Goal: Find specific page/section: Find specific page/section

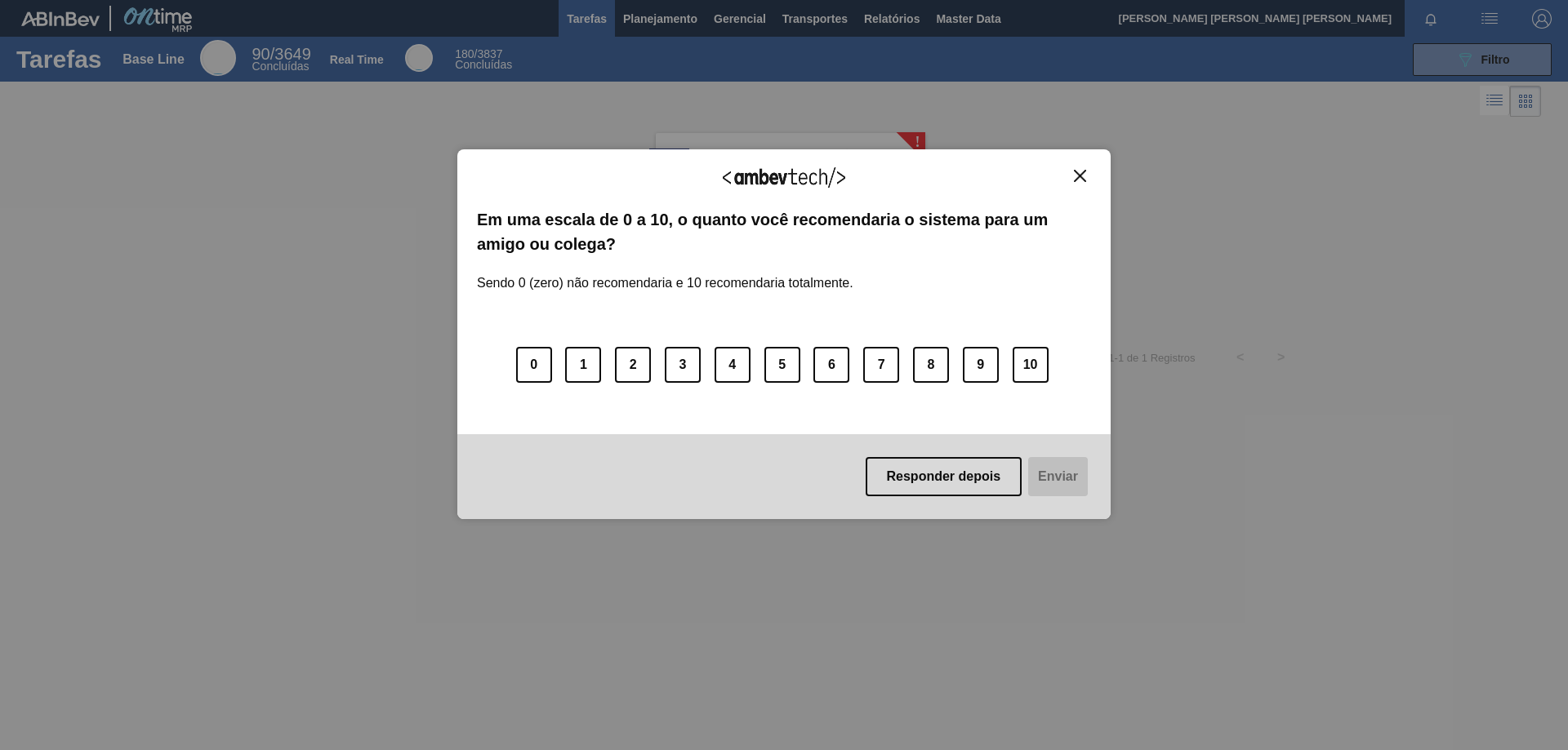
click at [1084, 173] on img "Close" at bounding box center [1080, 176] width 12 height 12
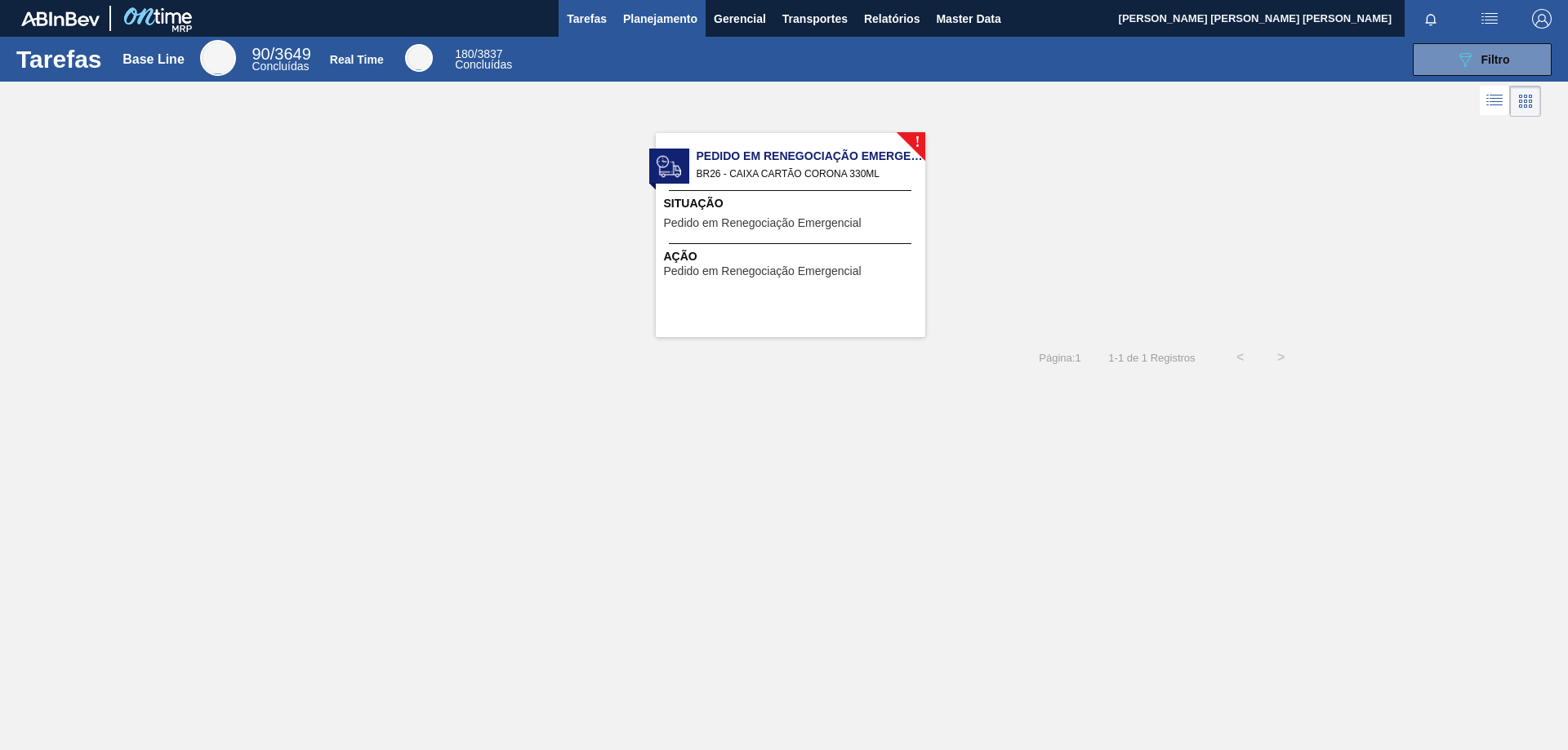
click at [690, 23] on span "Planejamento" at bounding box center [660, 18] width 74 height 20
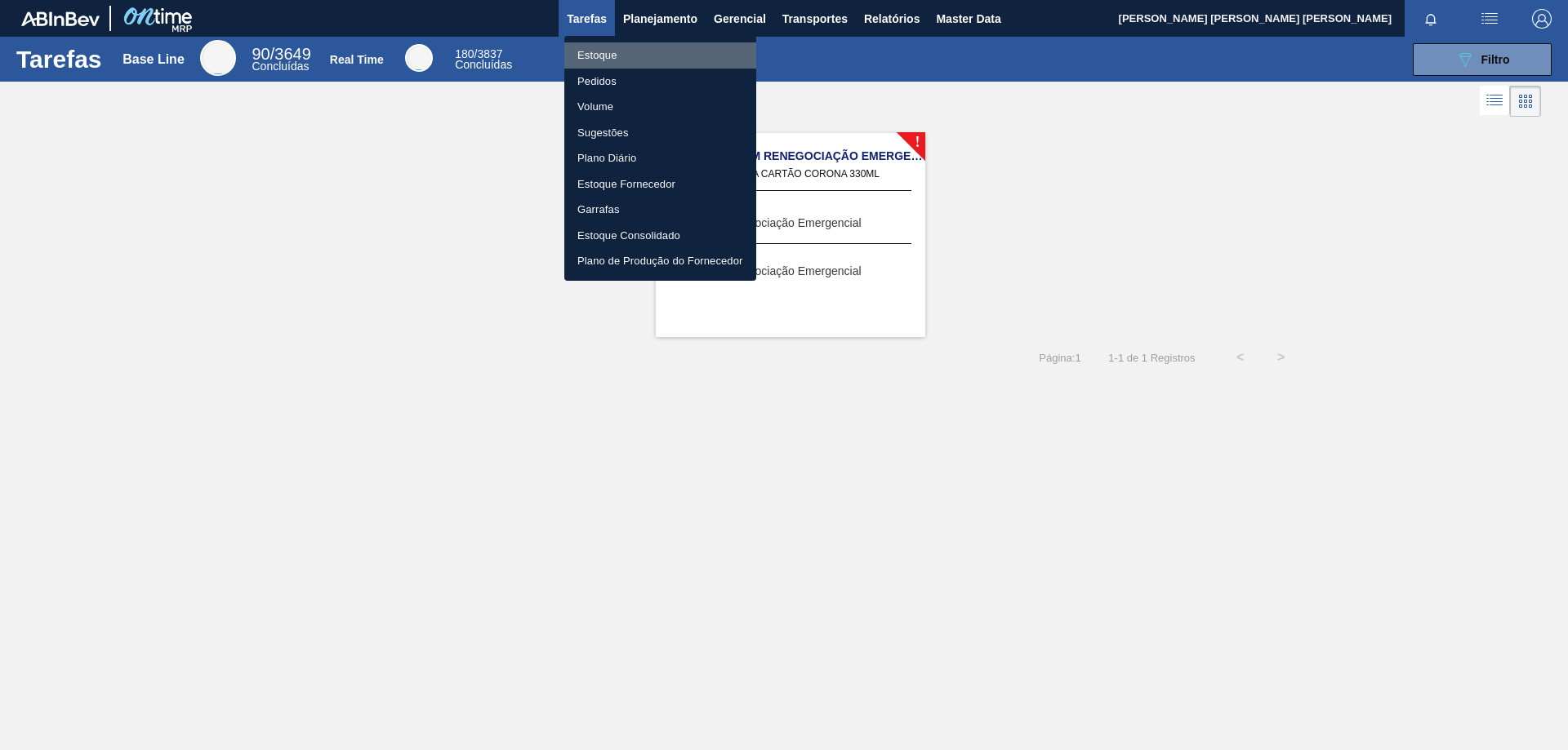
click at [617, 56] on li "Estoque" at bounding box center [660, 56] width 192 height 26
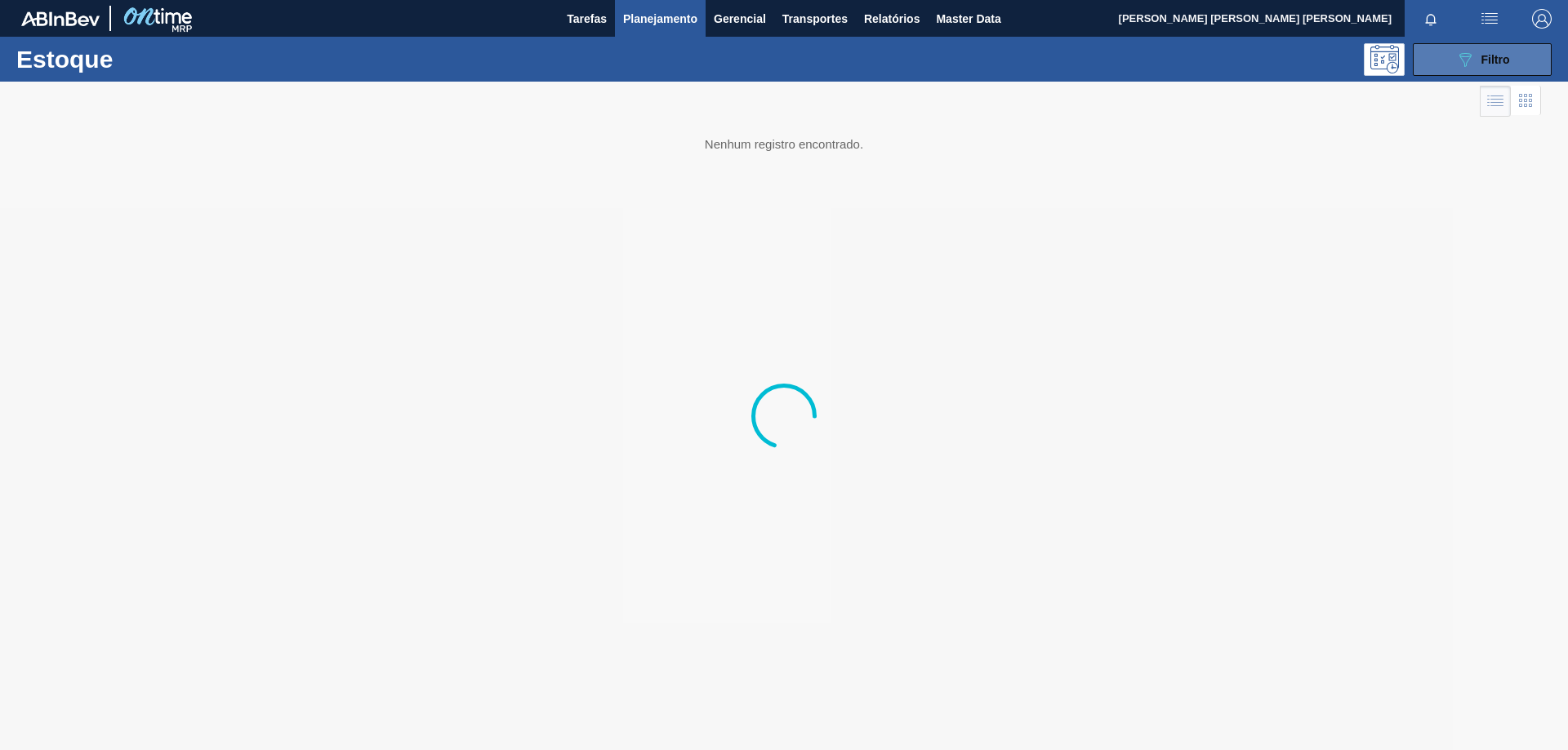
click at [1488, 58] on span "Filtro" at bounding box center [1495, 59] width 29 height 13
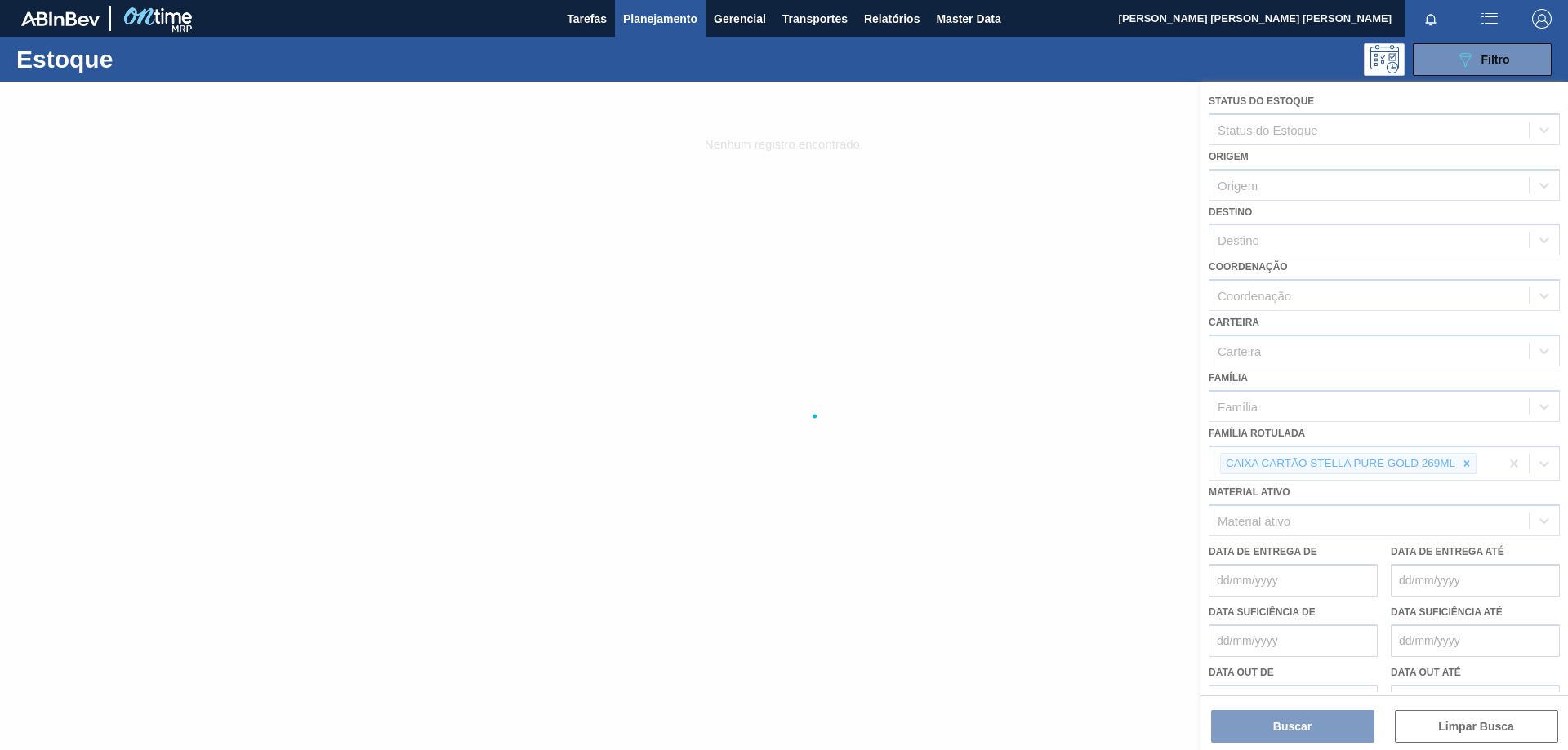
click at [1471, 463] on div at bounding box center [784, 415] width 1568 height 668
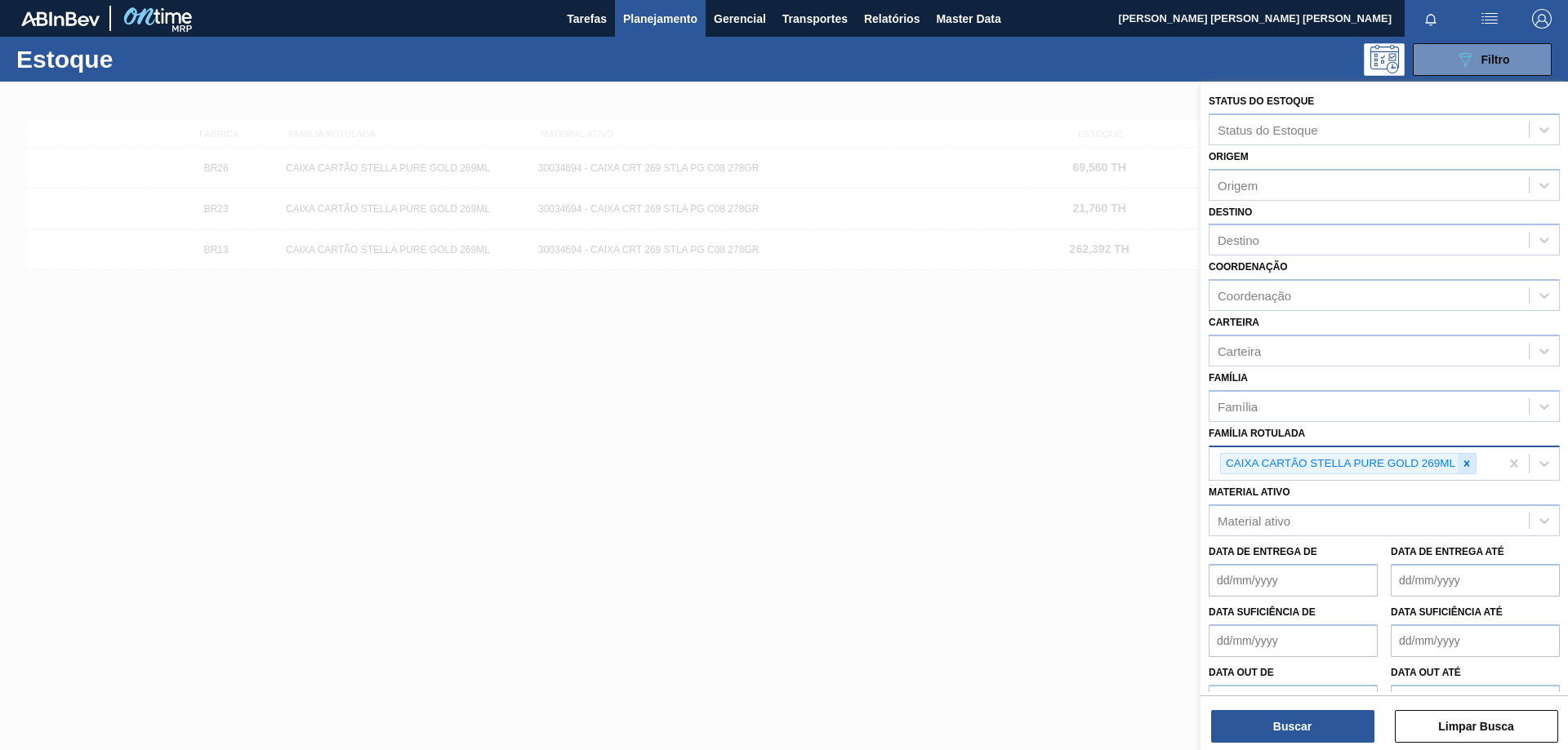
click at [1469, 459] on icon at bounding box center [1466, 463] width 11 height 11
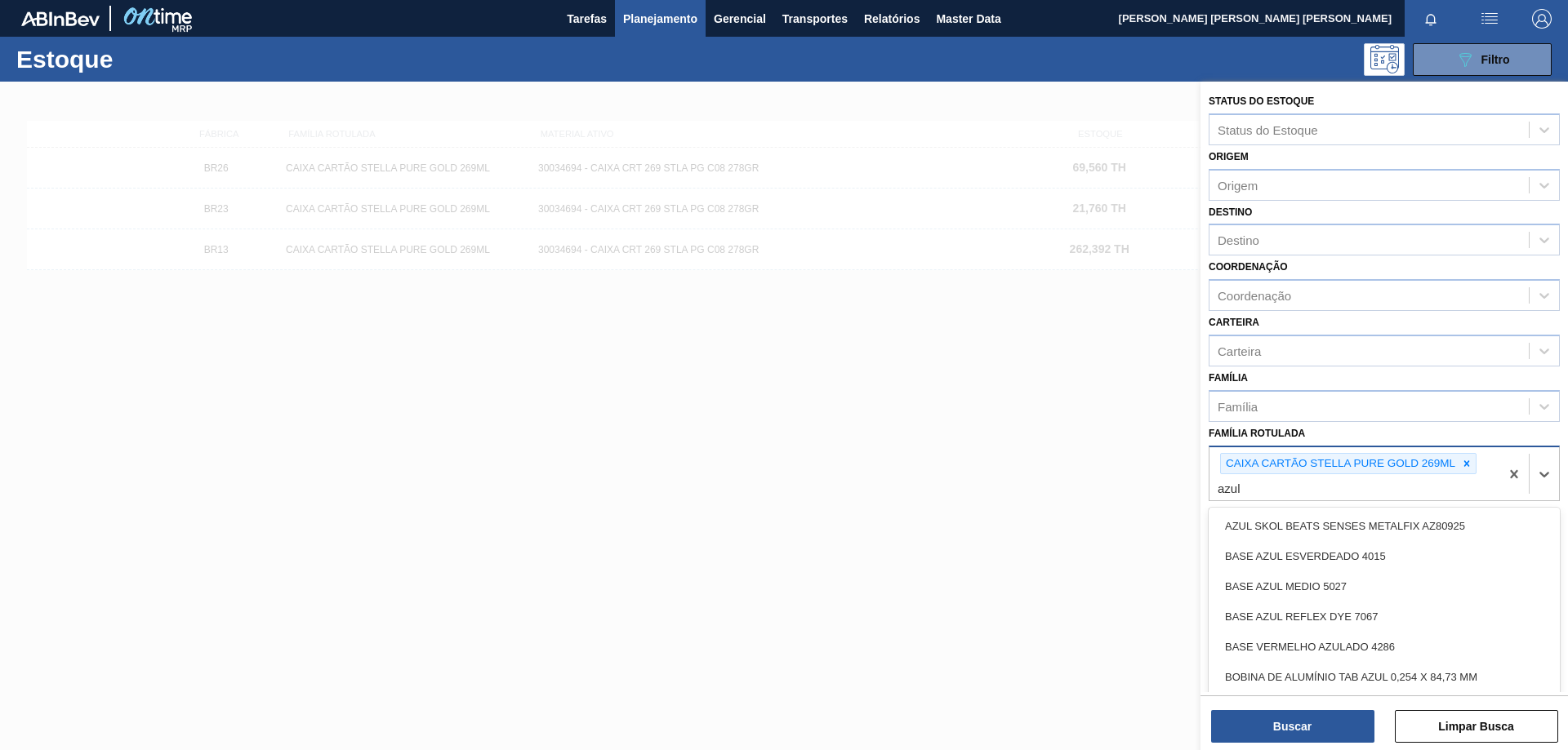
type Rotulada "azul"
click at [1470, 465] on icon at bounding box center [1466, 463] width 11 height 11
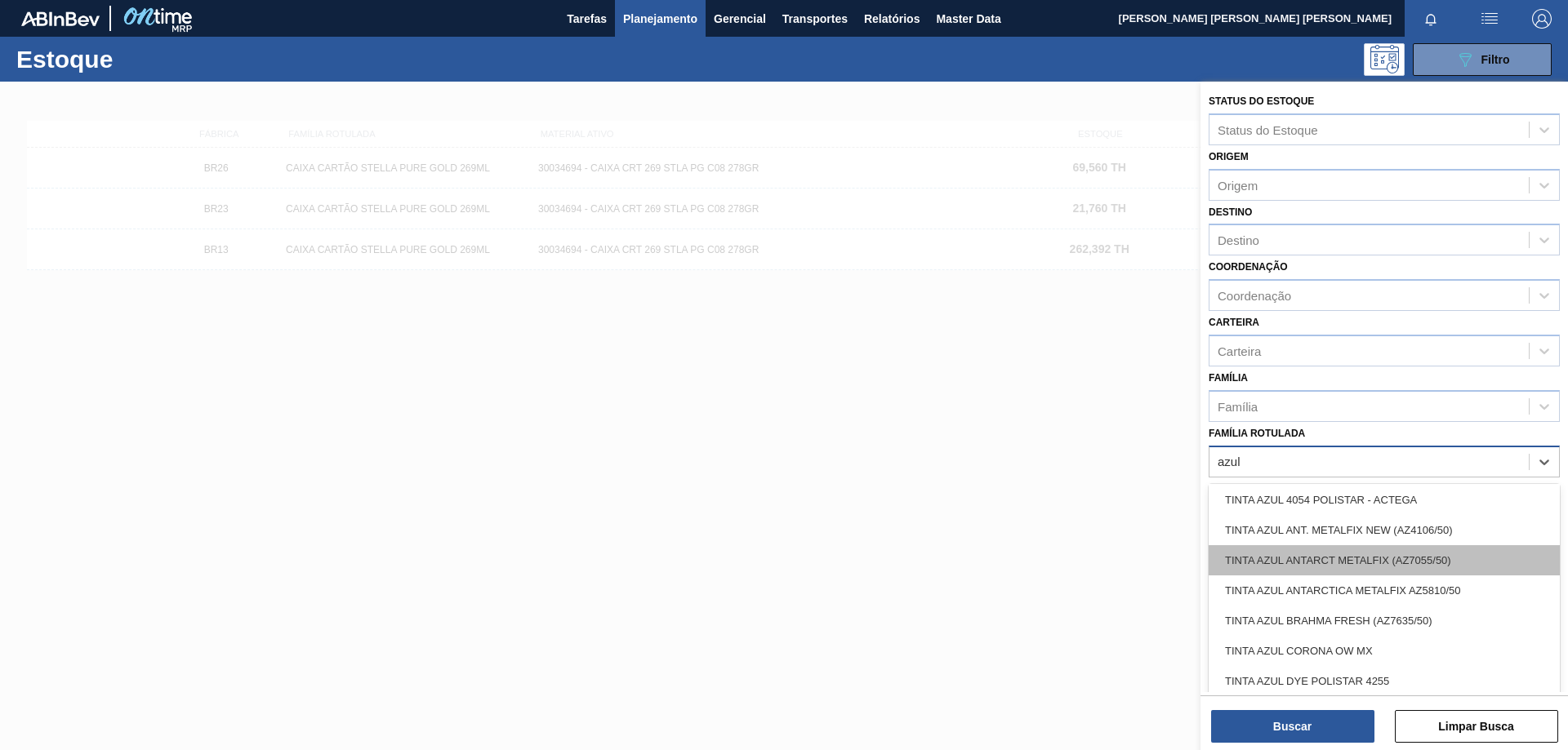
scroll to position [816, 0]
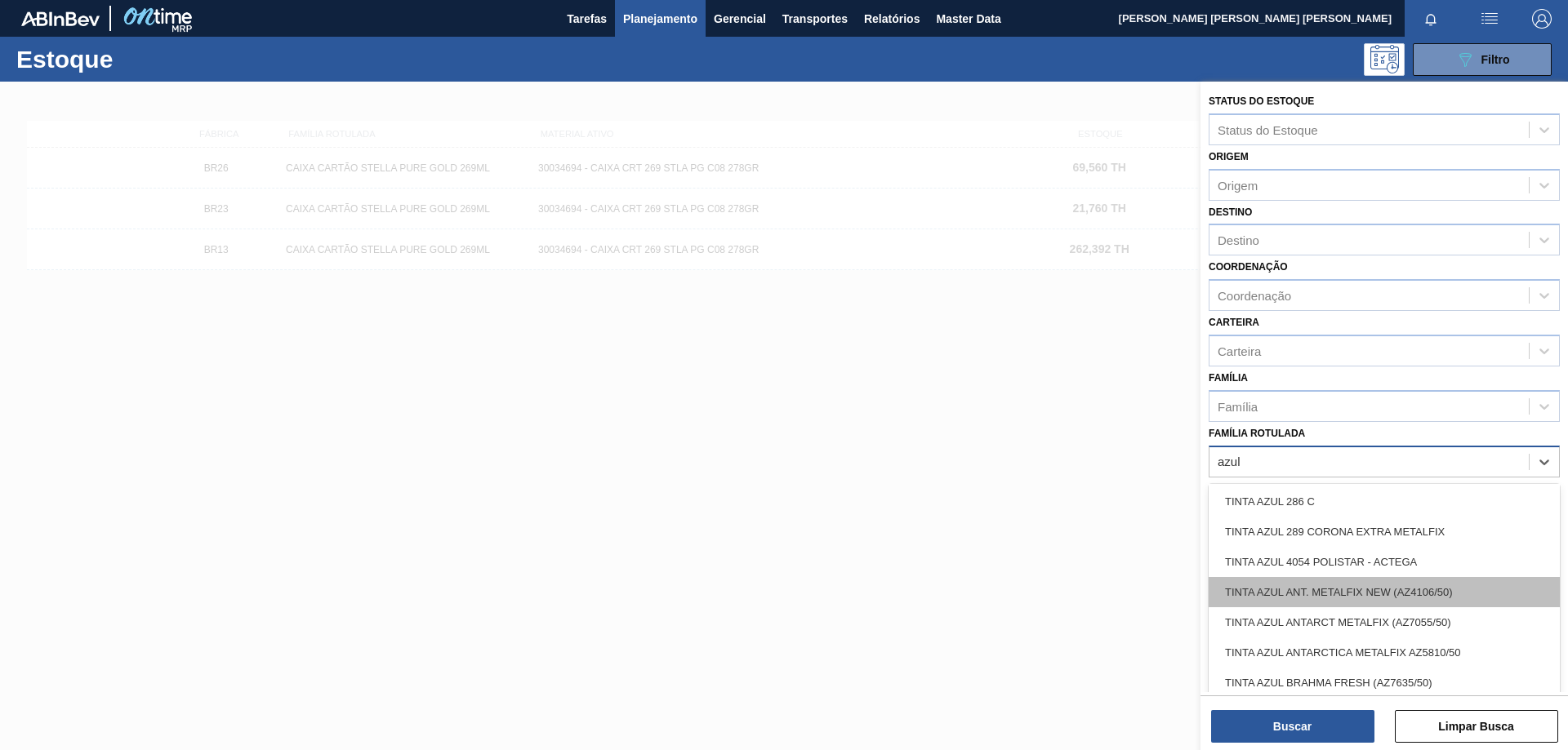
click at [1461, 589] on div "TINTA AZUL ANT. METALFIX NEW (AZ4106/50)" at bounding box center [1384, 592] width 351 height 30
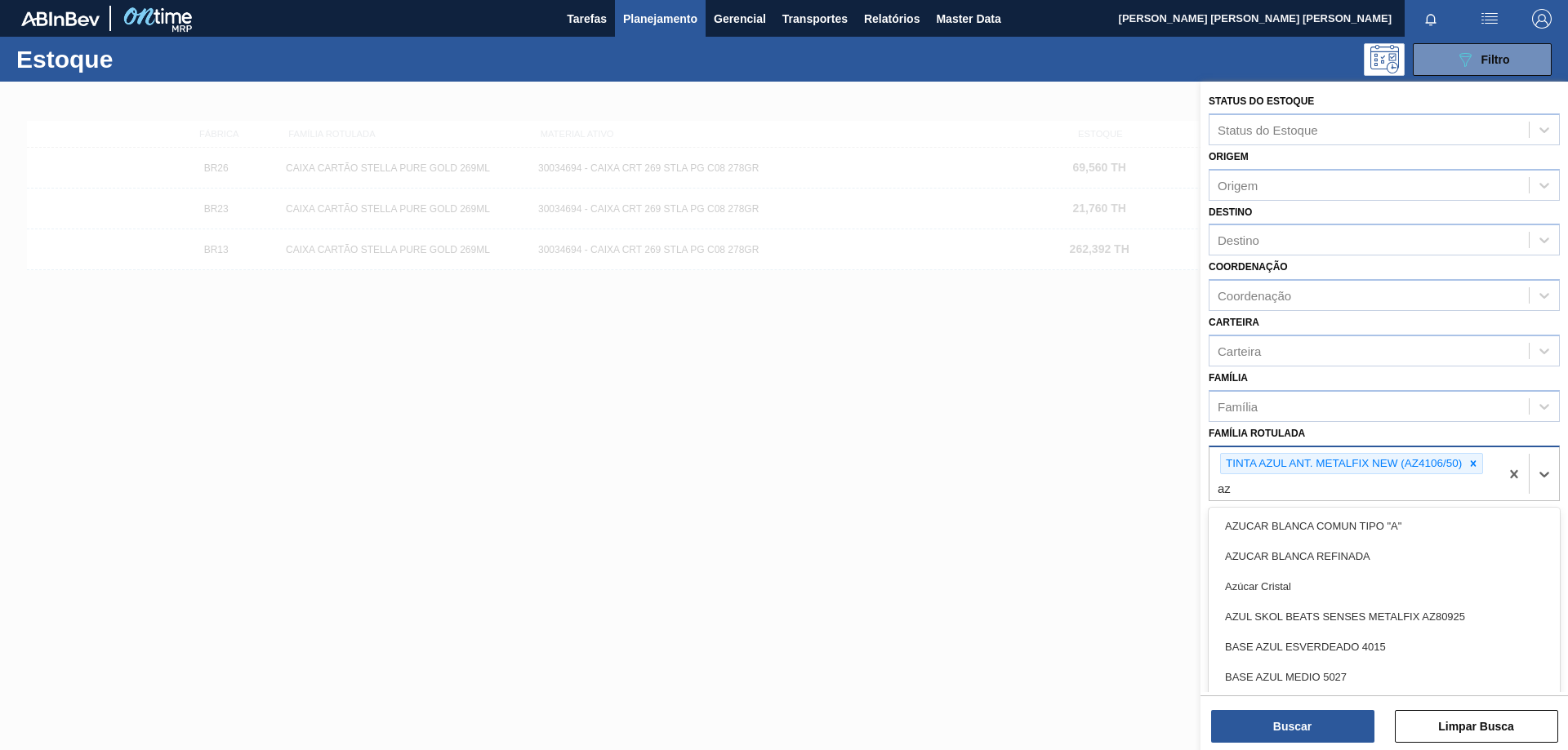
type Rotulada "a"
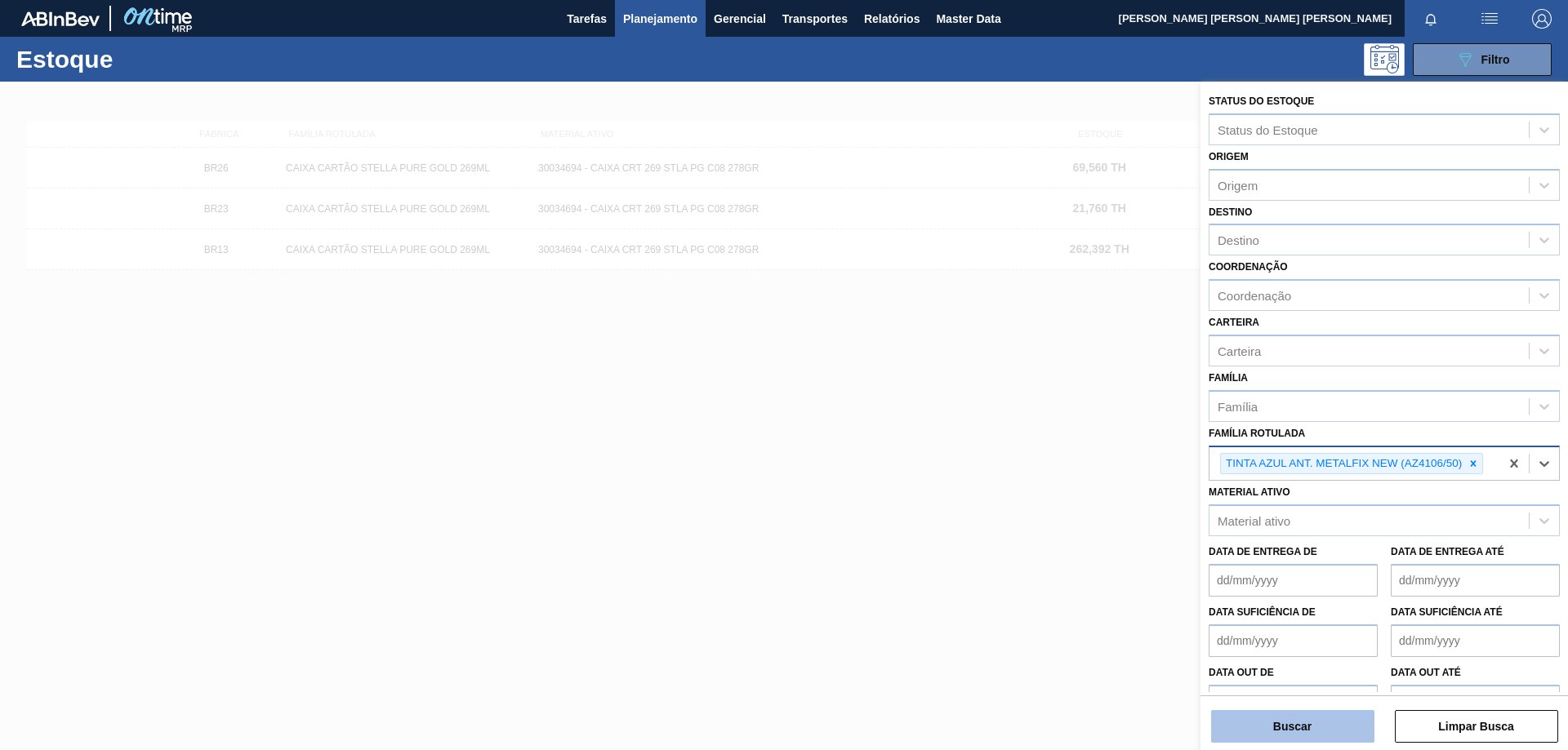
click at [1299, 735] on button "Buscar" at bounding box center [1292, 727] width 163 height 33
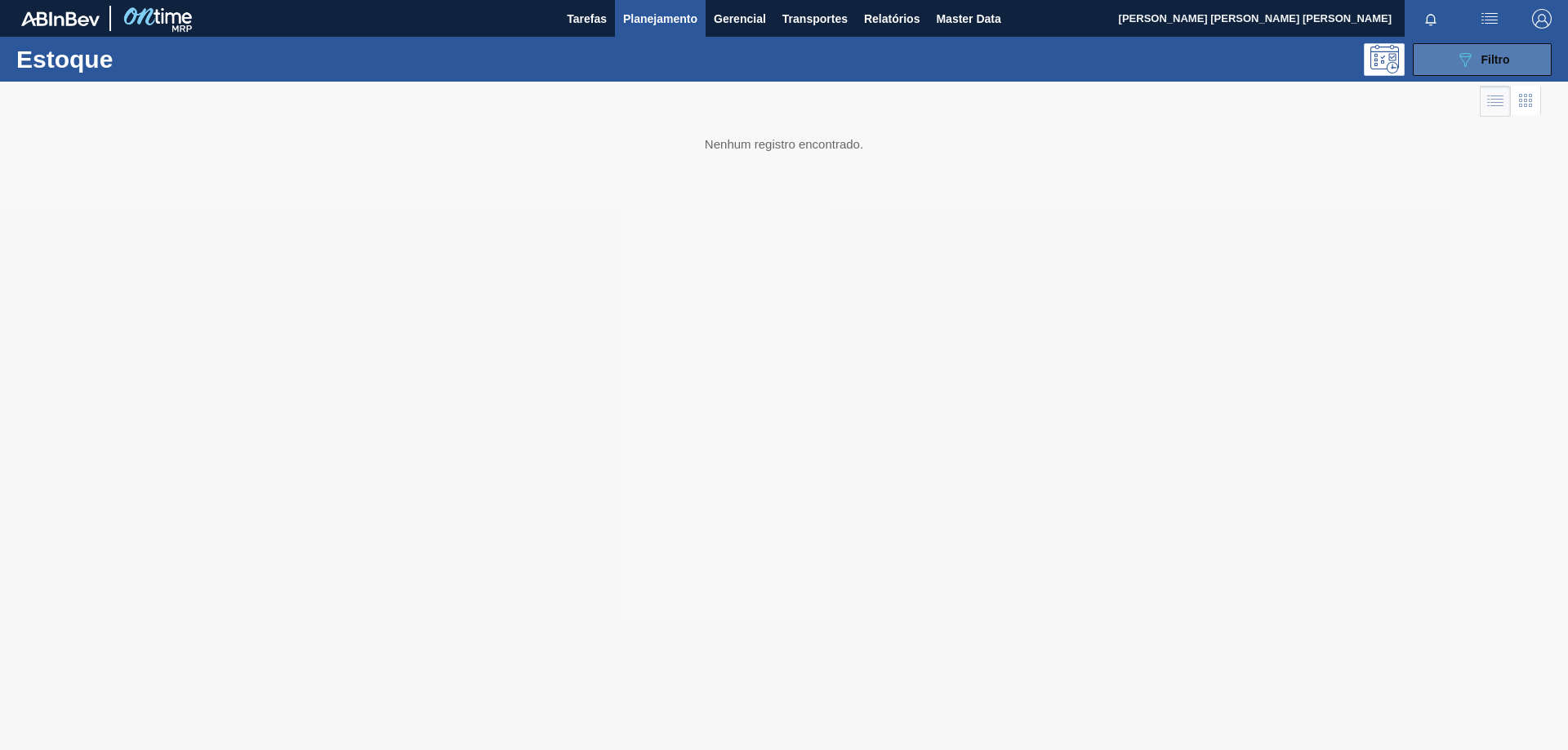
click at [1478, 64] on div "089F7B8B-B2A5-4AFE-B5C0-19BA573D28AC Filtro" at bounding box center [1482, 59] width 55 height 20
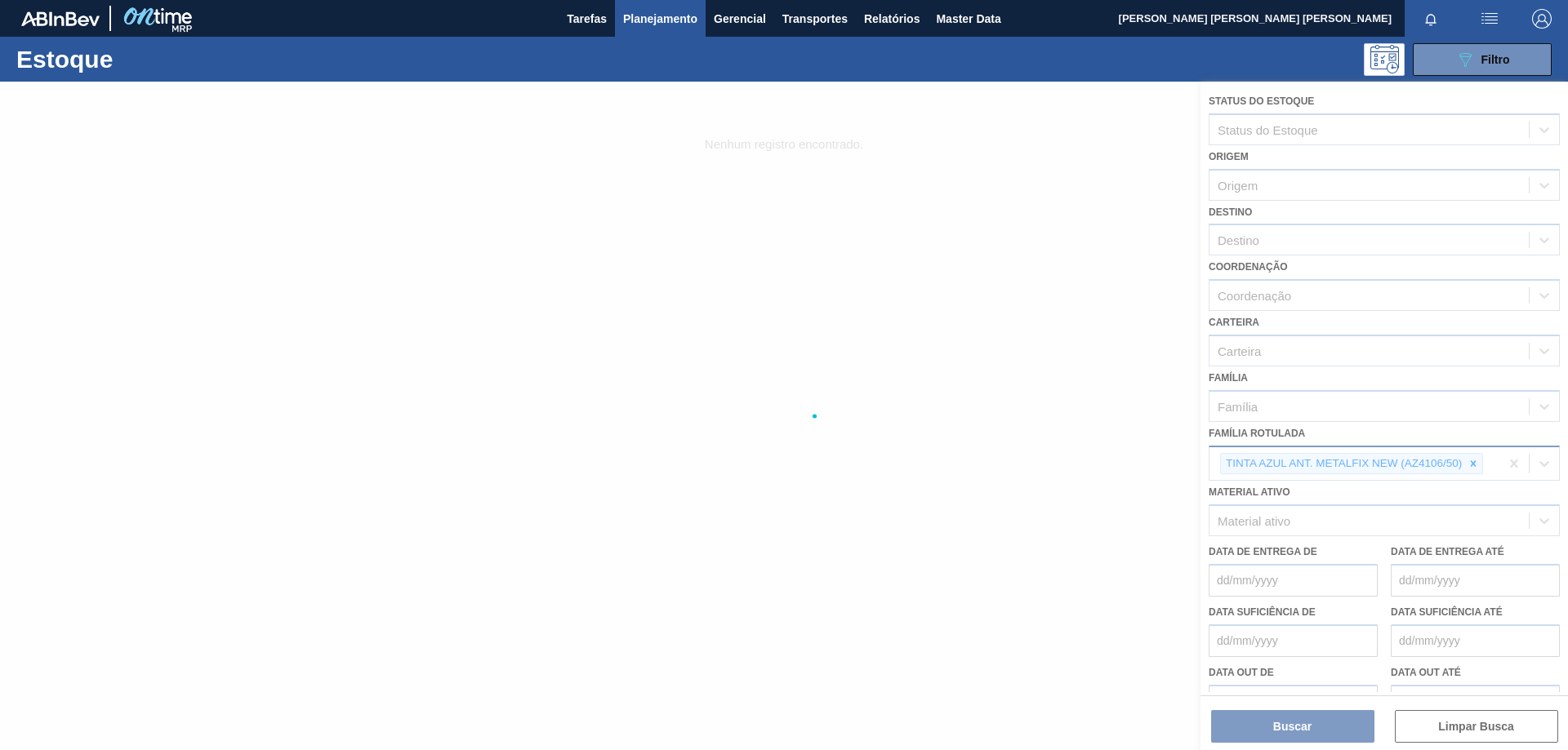
click at [1134, 534] on div at bounding box center [784, 415] width 1568 height 668
click at [1299, 731] on div at bounding box center [784, 415] width 1568 height 668
click at [925, 455] on div at bounding box center [784, 415] width 1568 height 668
click at [936, 408] on div at bounding box center [784, 415] width 1568 height 668
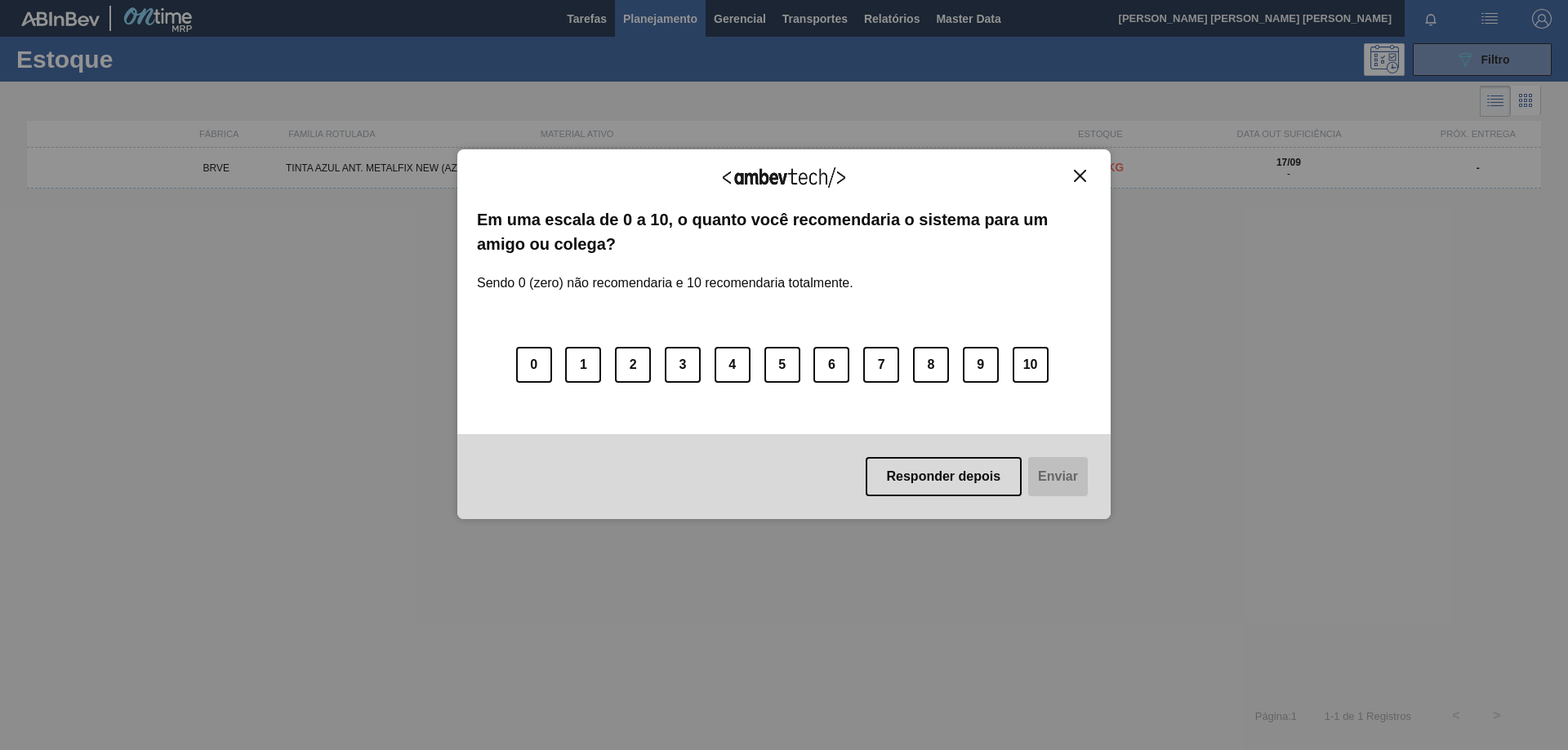
click at [1080, 176] on img "Close" at bounding box center [1080, 176] width 12 height 12
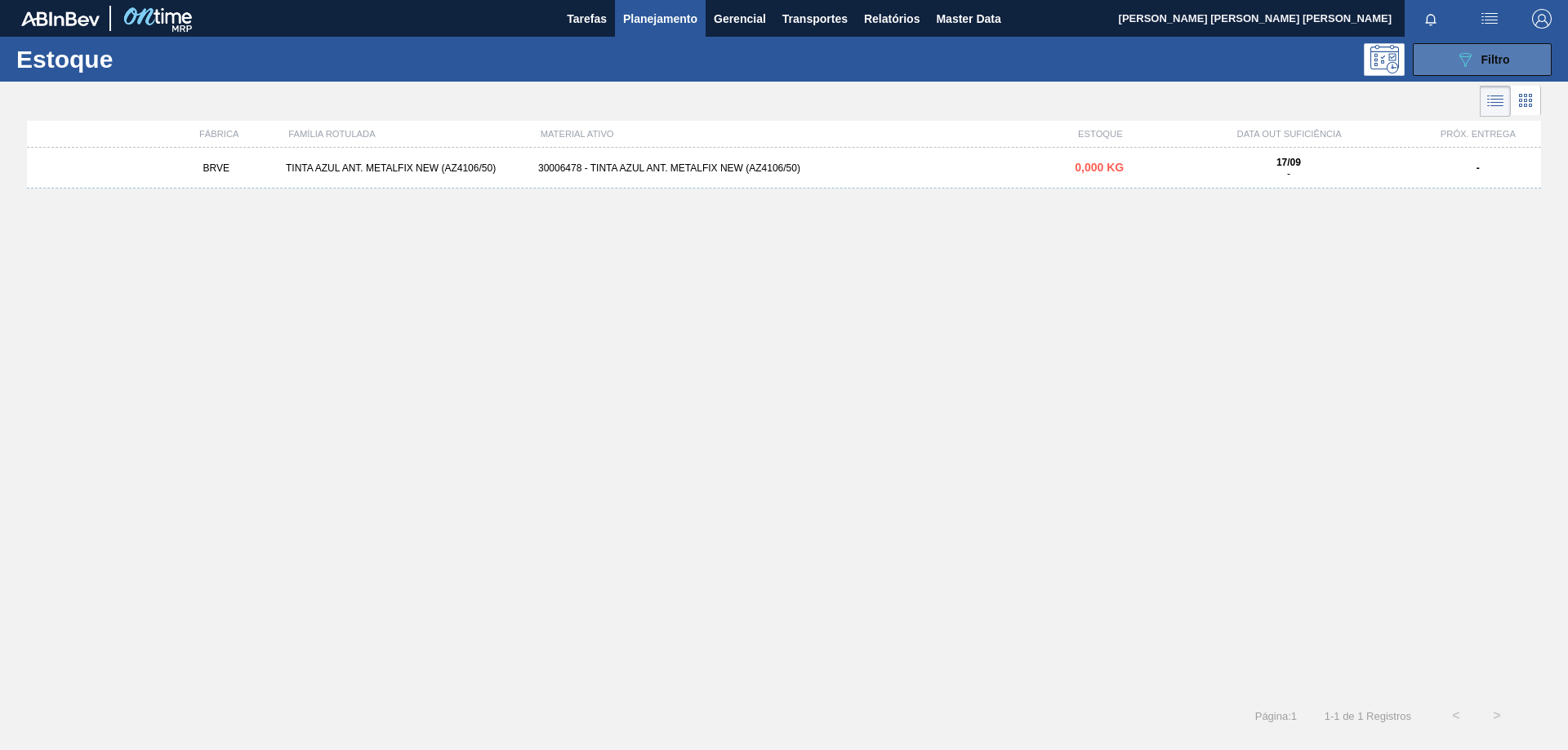
click at [1463, 63] on icon "089F7B8B-B2A5-4AFE-B5C0-19BA573D28AC" at bounding box center [1465, 59] width 20 height 20
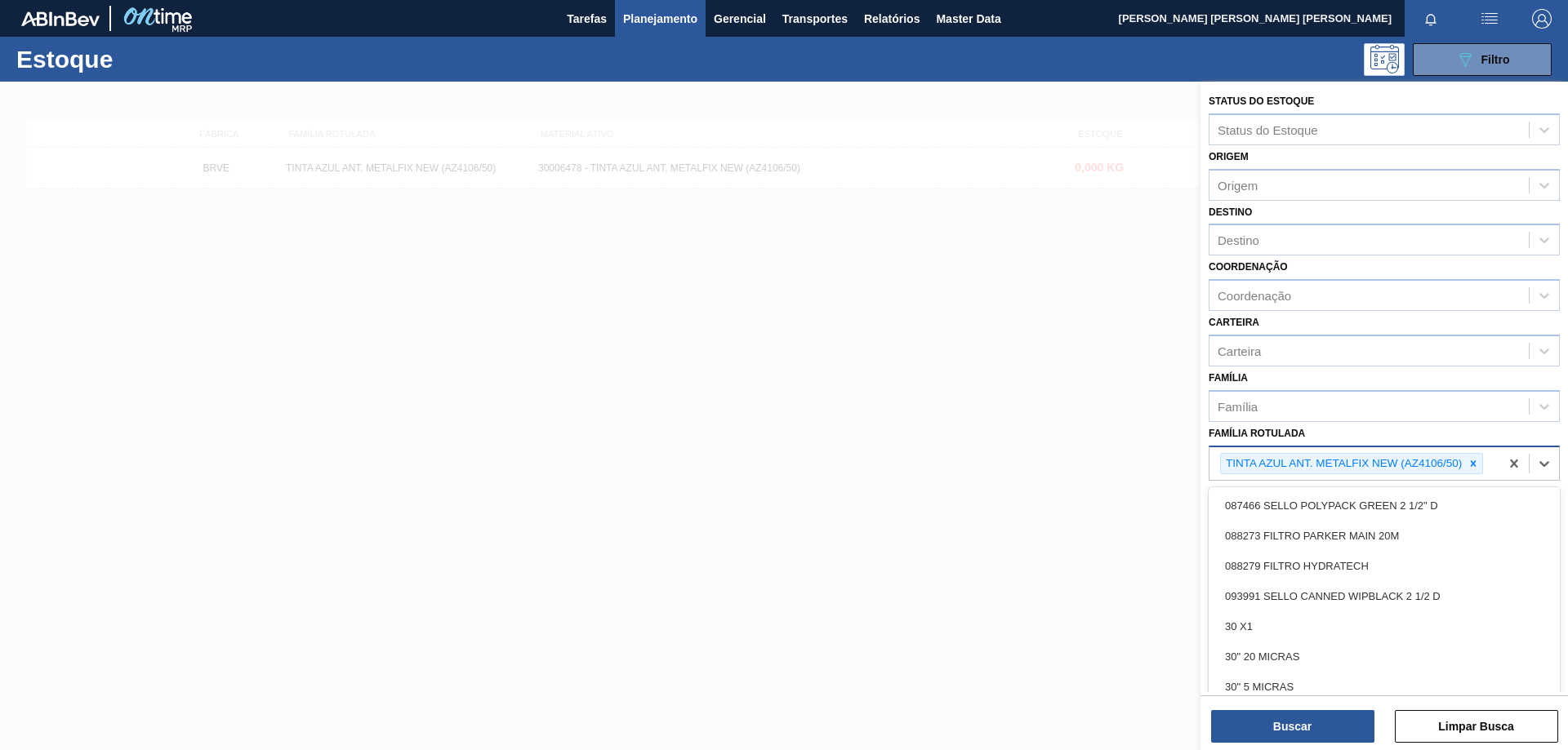
click at [1494, 461] on div "TINTA AZUL ANT. METALFIX NEW (AZ4106/50)" at bounding box center [1353, 464] width 289 height 34
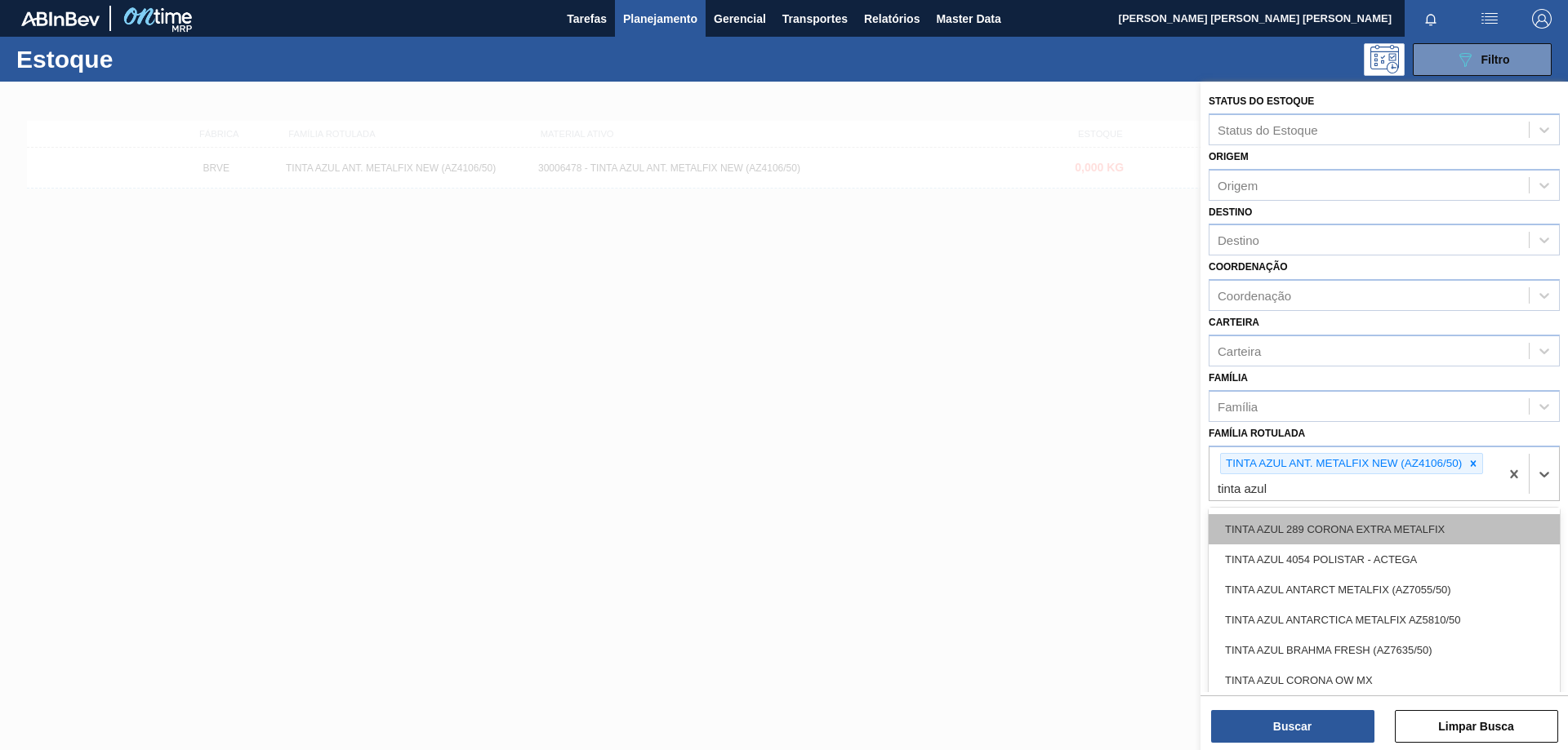
scroll to position [82, 0]
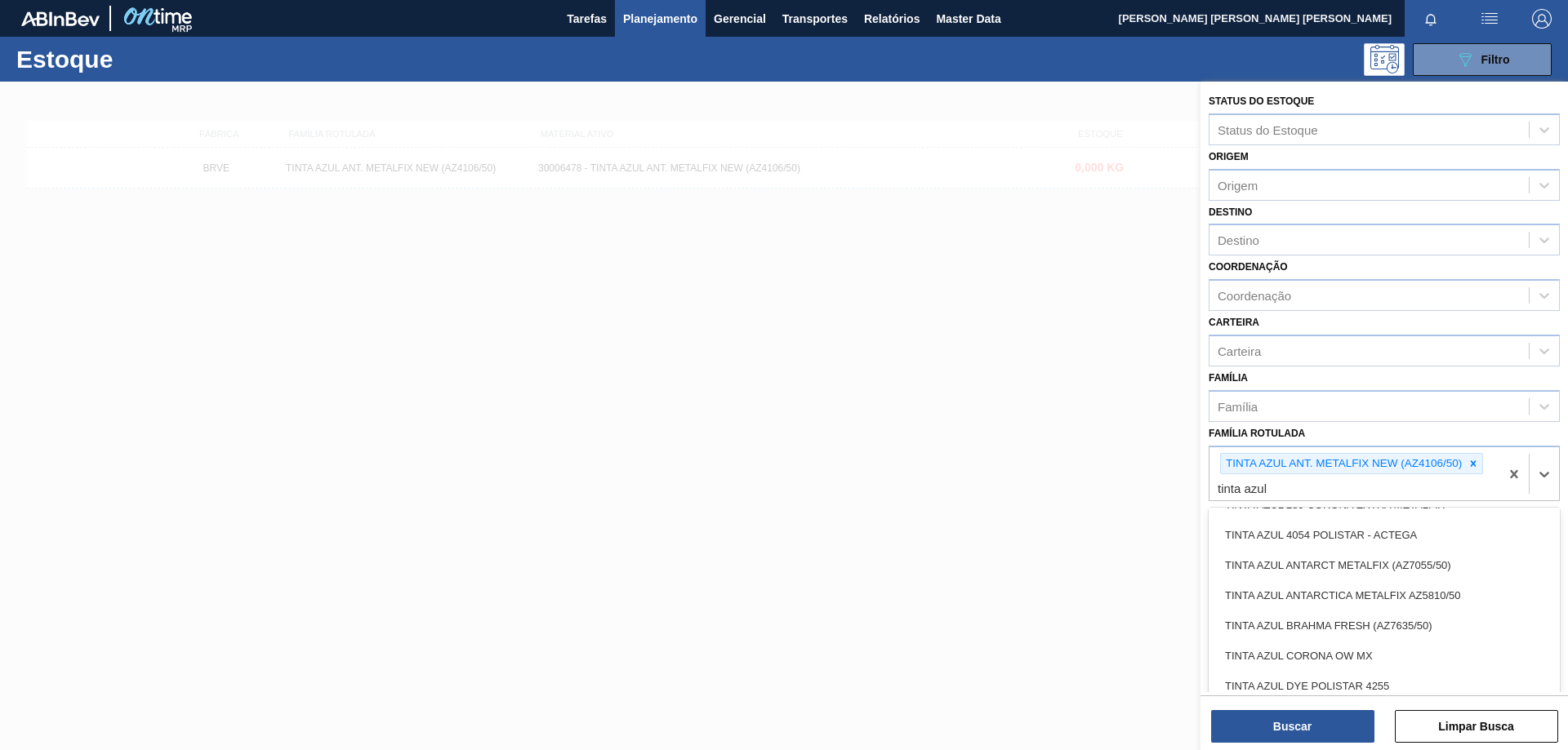
type Rotulada "tinta azul"
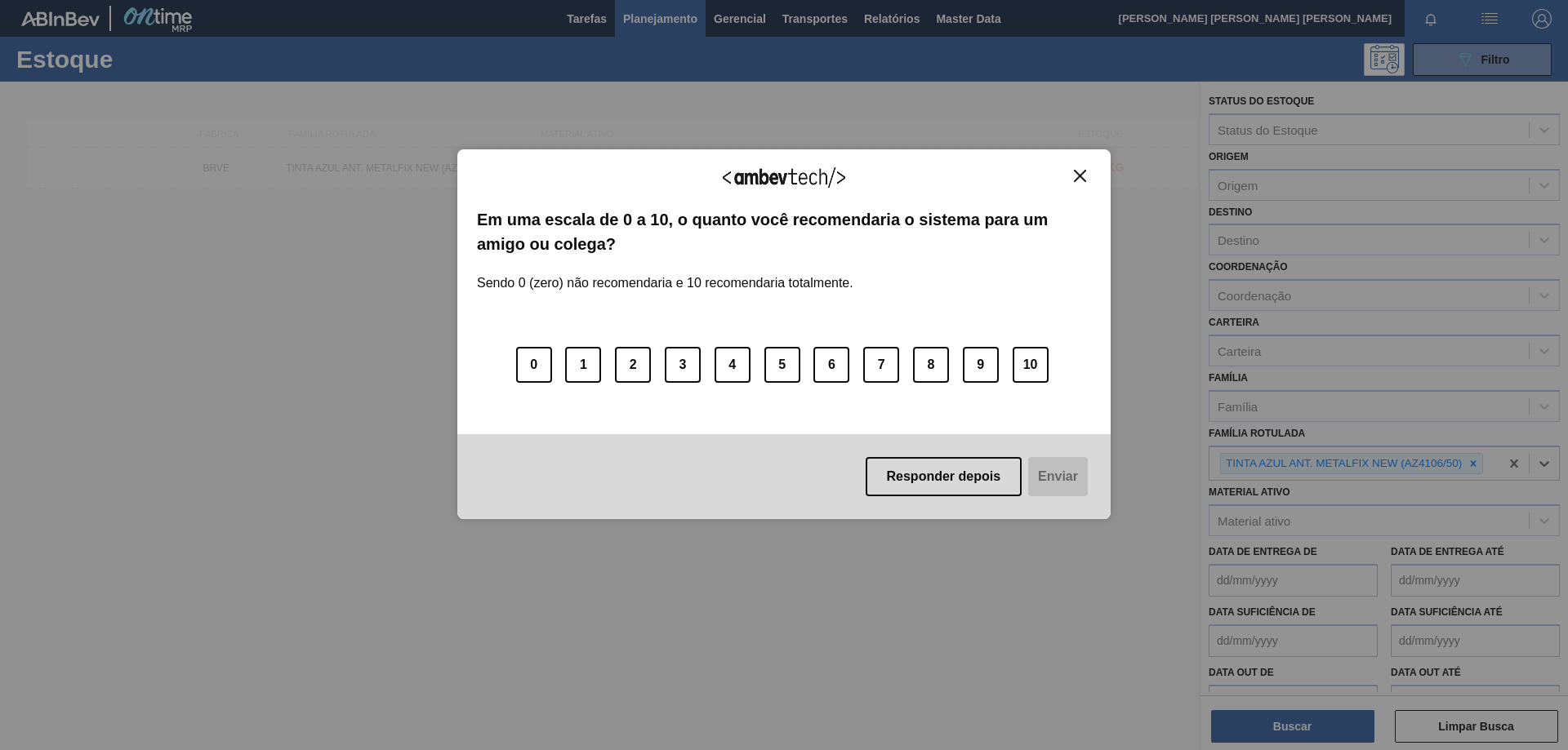
click at [1082, 179] on img "Close" at bounding box center [1080, 176] width 12 height 12
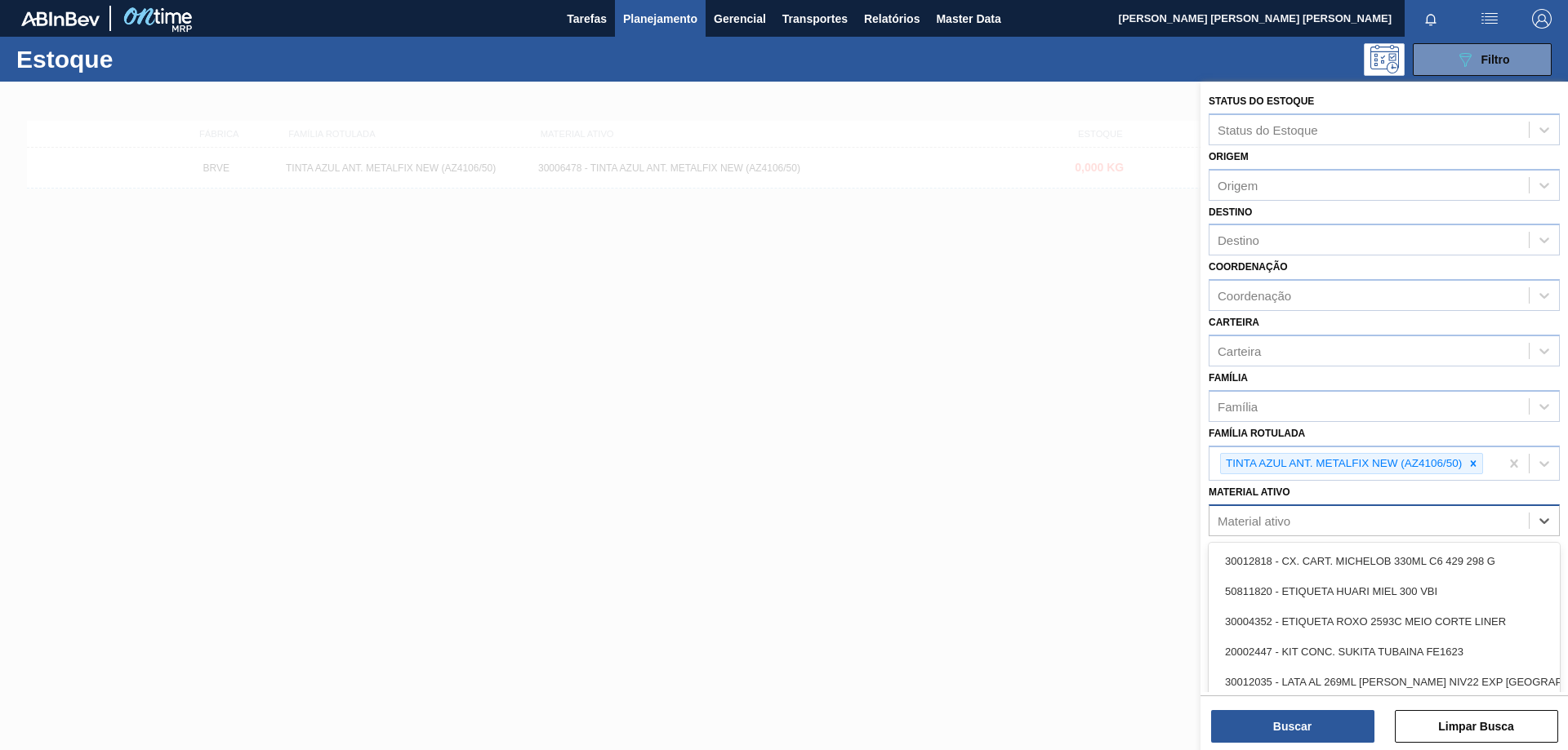
click at [1312, 515] on div "Material ativo" at bounding box center [1368, 521] width 319 height 23
paste ativo "30005694"
type ativo "30005694"
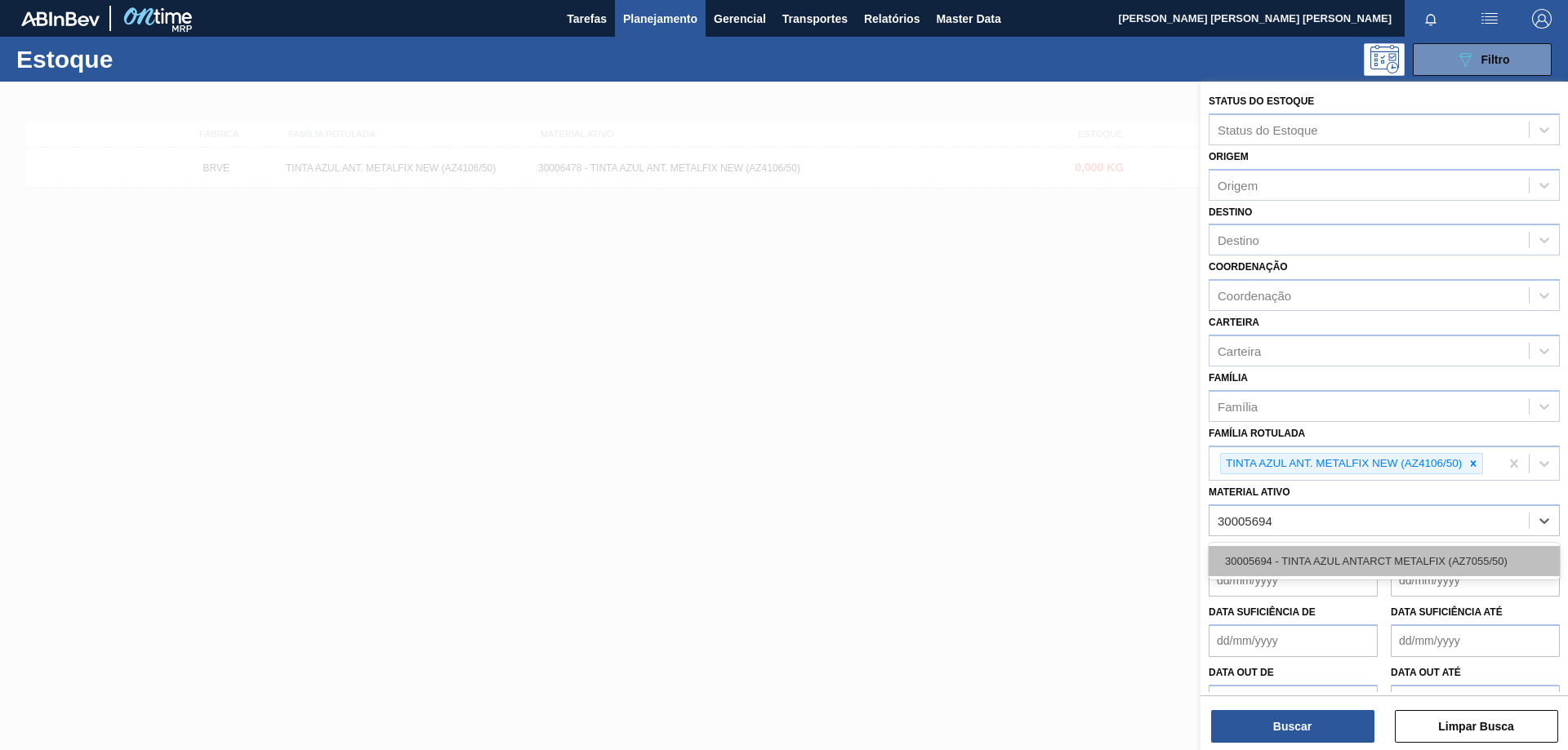
click at [1329, 555] on div "30005694 - TINTA AZUL ANTARCT METALFIX (AZ7055/50)" at bounding box center [1384, 561] width 351 height 30
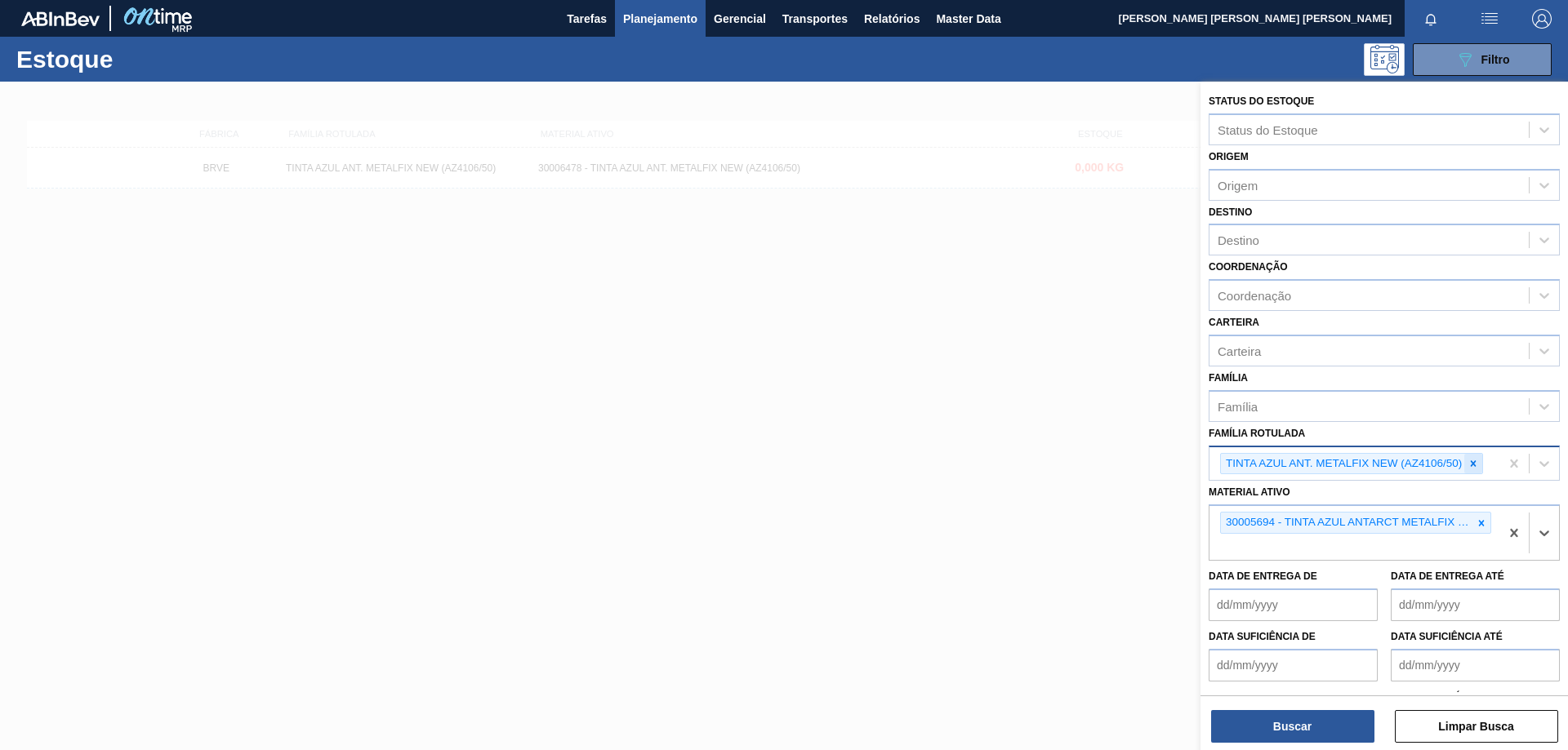
click at [1473, 462] on icon at bounding box center [1472, 463] width 11 height 11
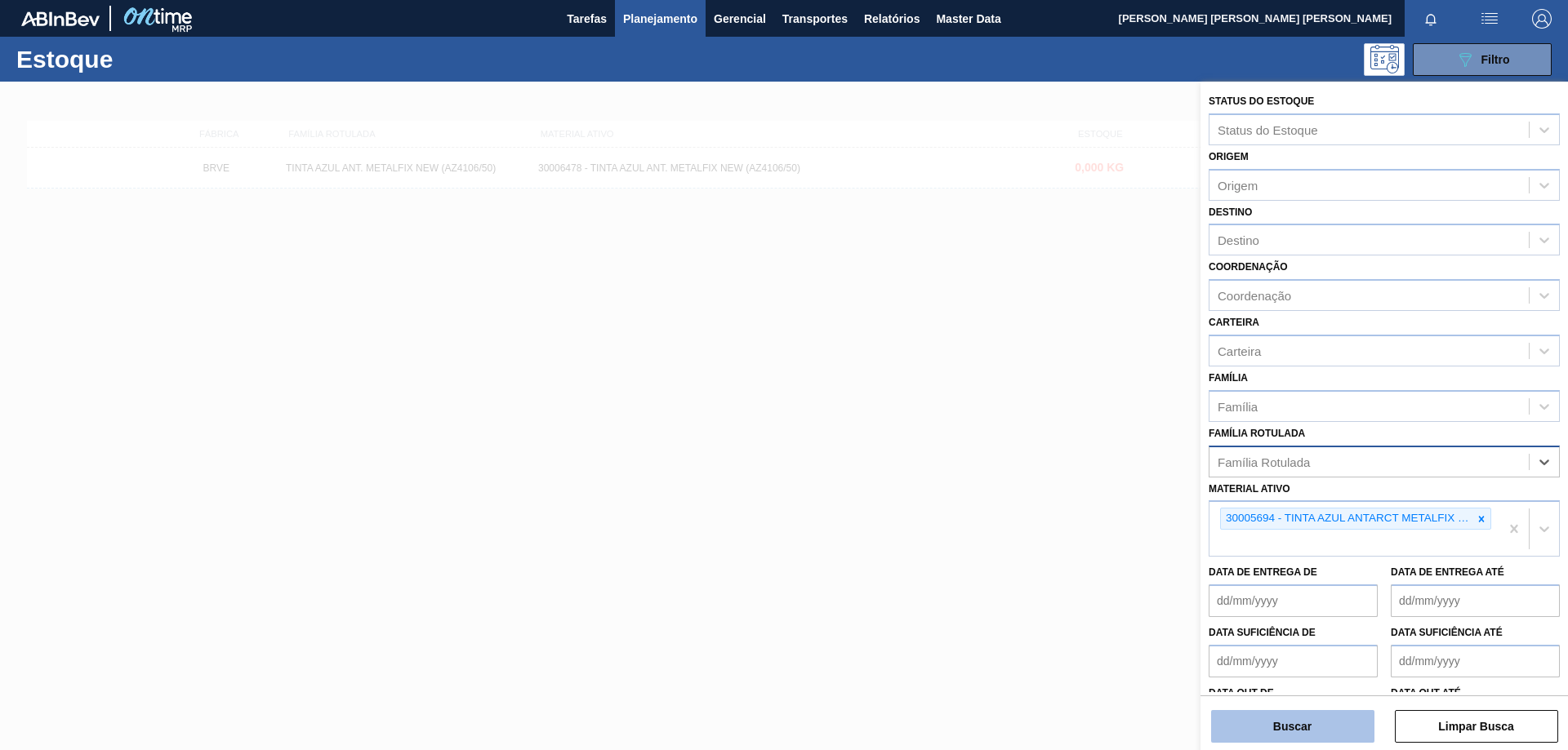
click at [1345, 720] on button "Buscar" at bounding box center [1292, 727] width 163 height 33
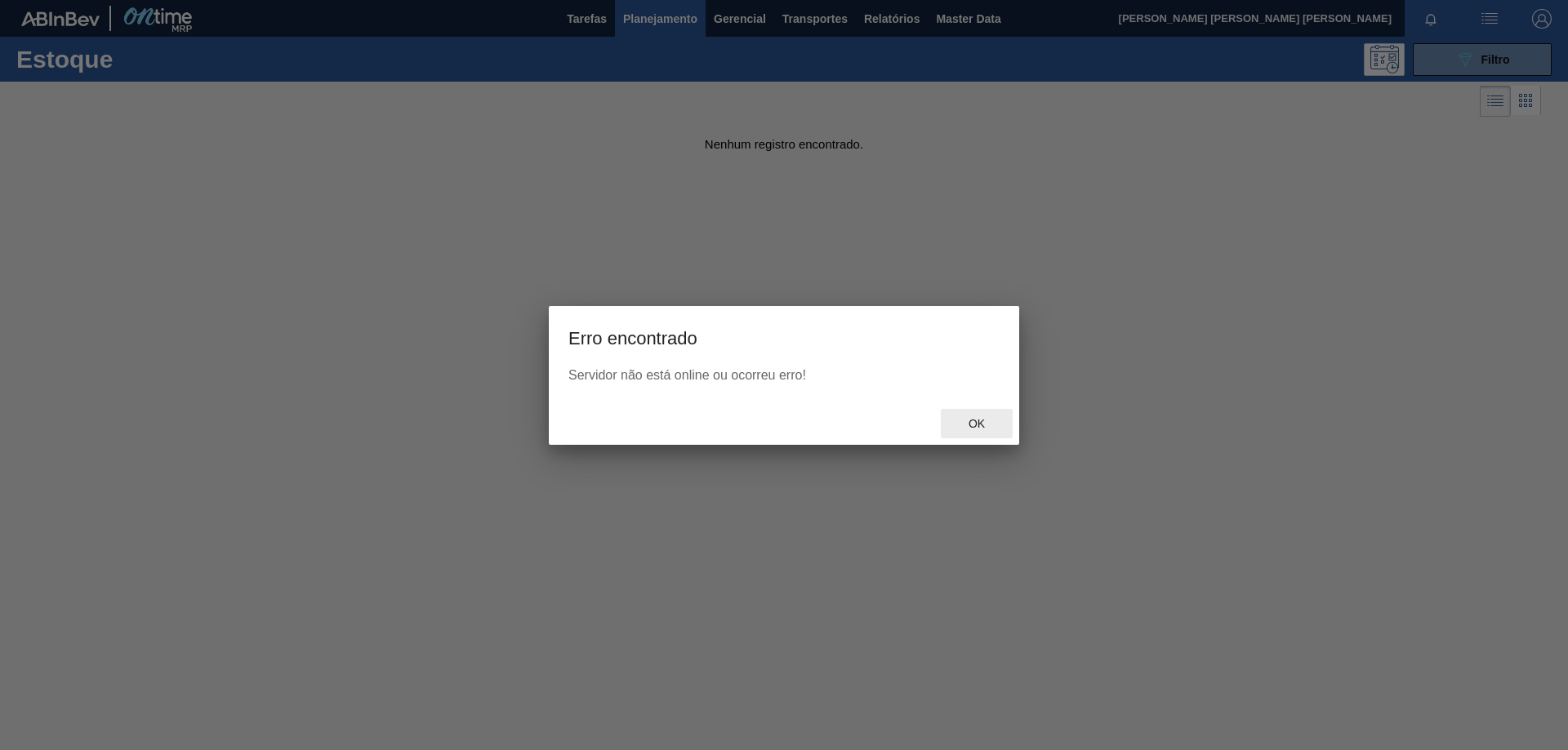
click at [990, 426] on span "Ok" at bounding box center [976, 423] width 43 height 13
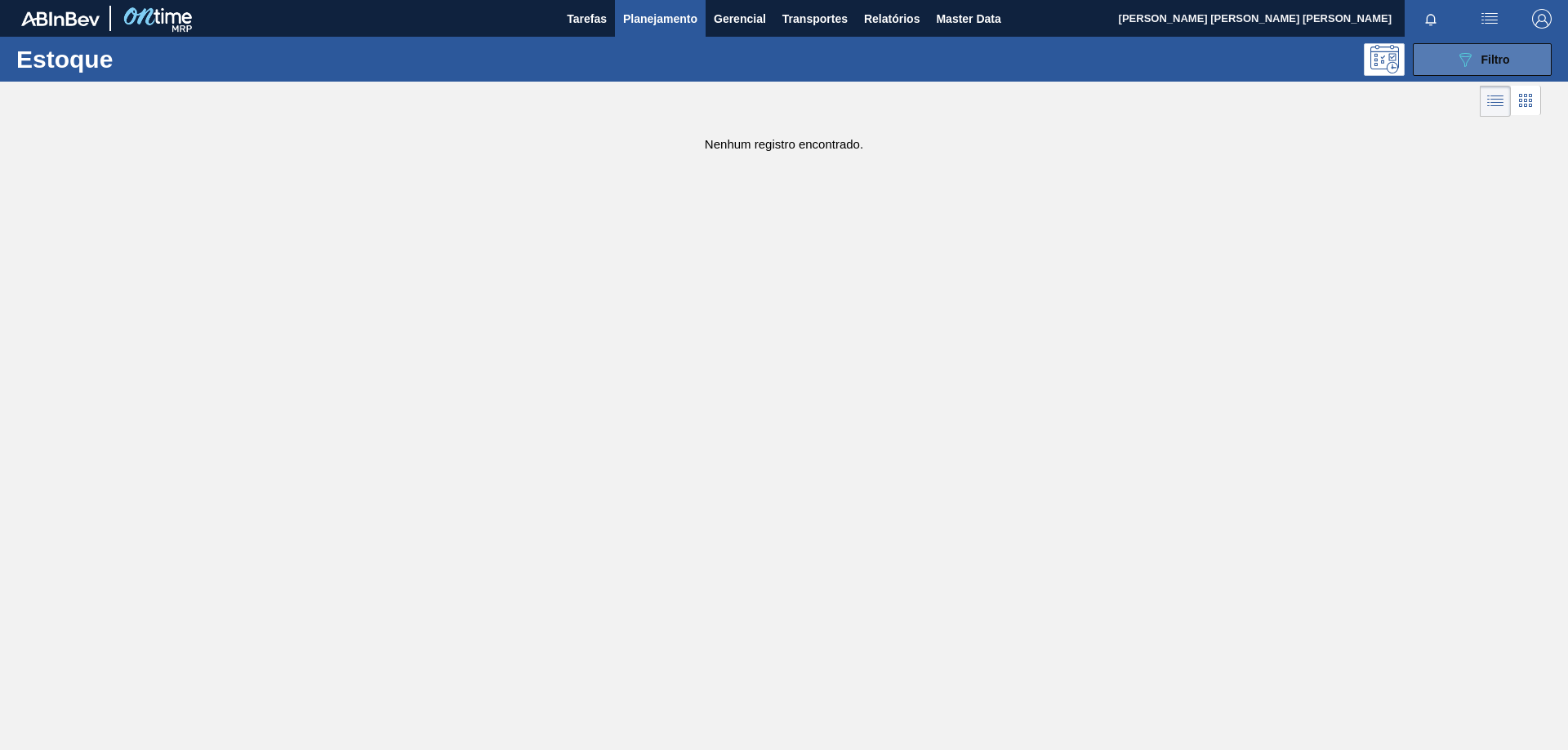
click at [1492, 65] on div "089F7B8B-B2A5-4AFE-B5C0-19BA573D28AC Filtro" at bounding box center [1482, 59] width 55 height 20
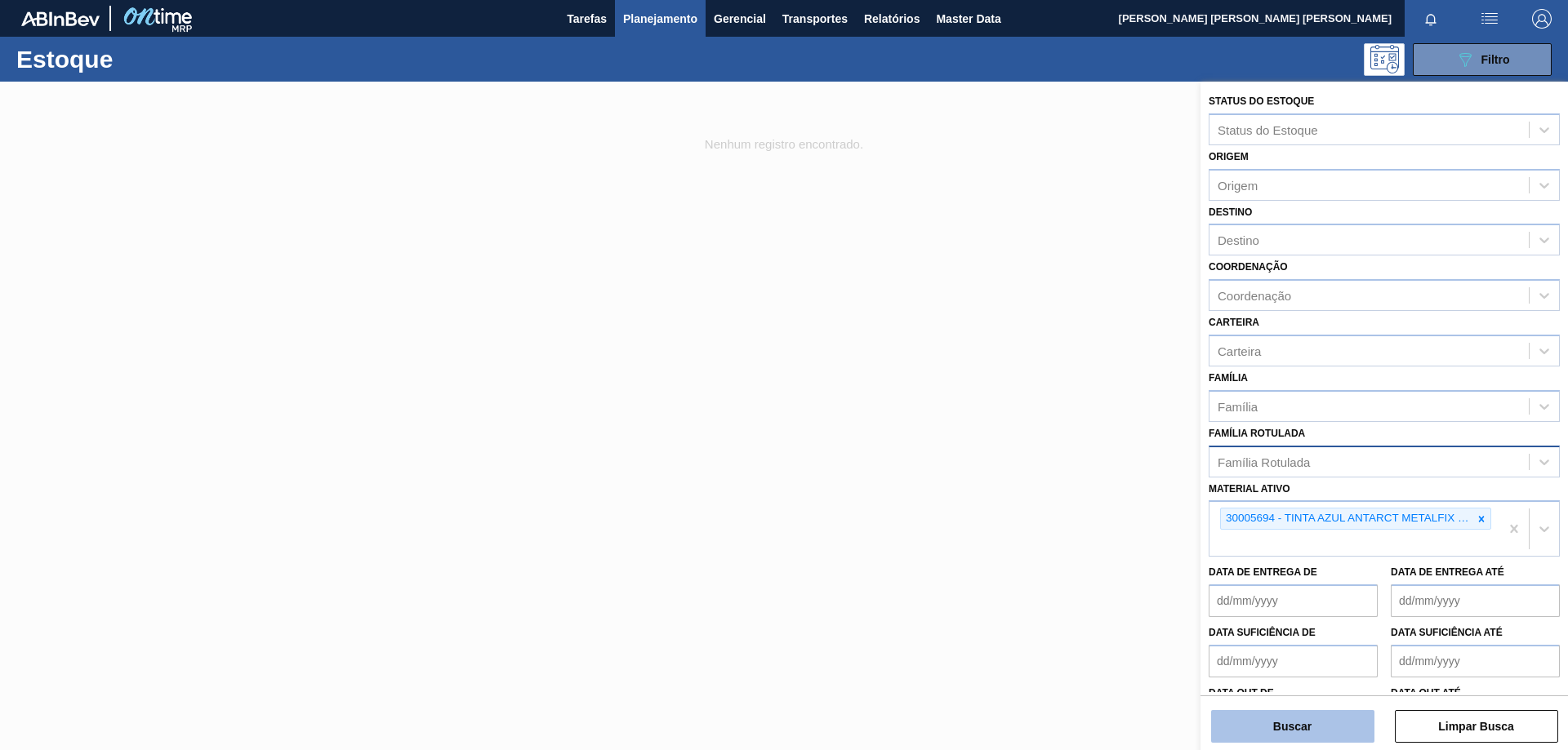
click at [1298, 728] on button "Buscar" at bounding box center [1292, 727] width 163 height 33
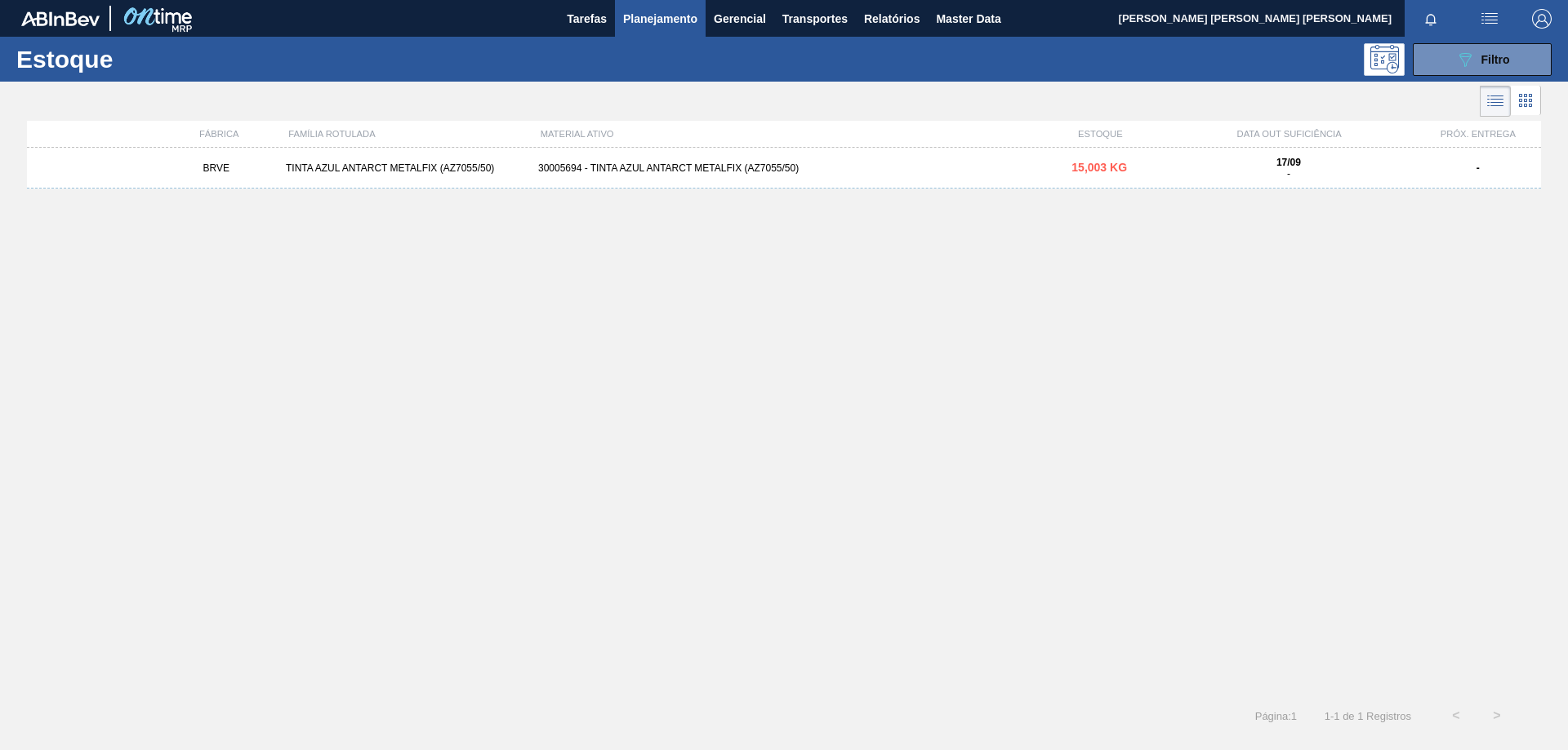
click at [688, 167] on div "30005694 - TINTA AZUL ANTARCT METALFIX (AZ7055/50)" at bounding box center [784, 168] width 505 height 11
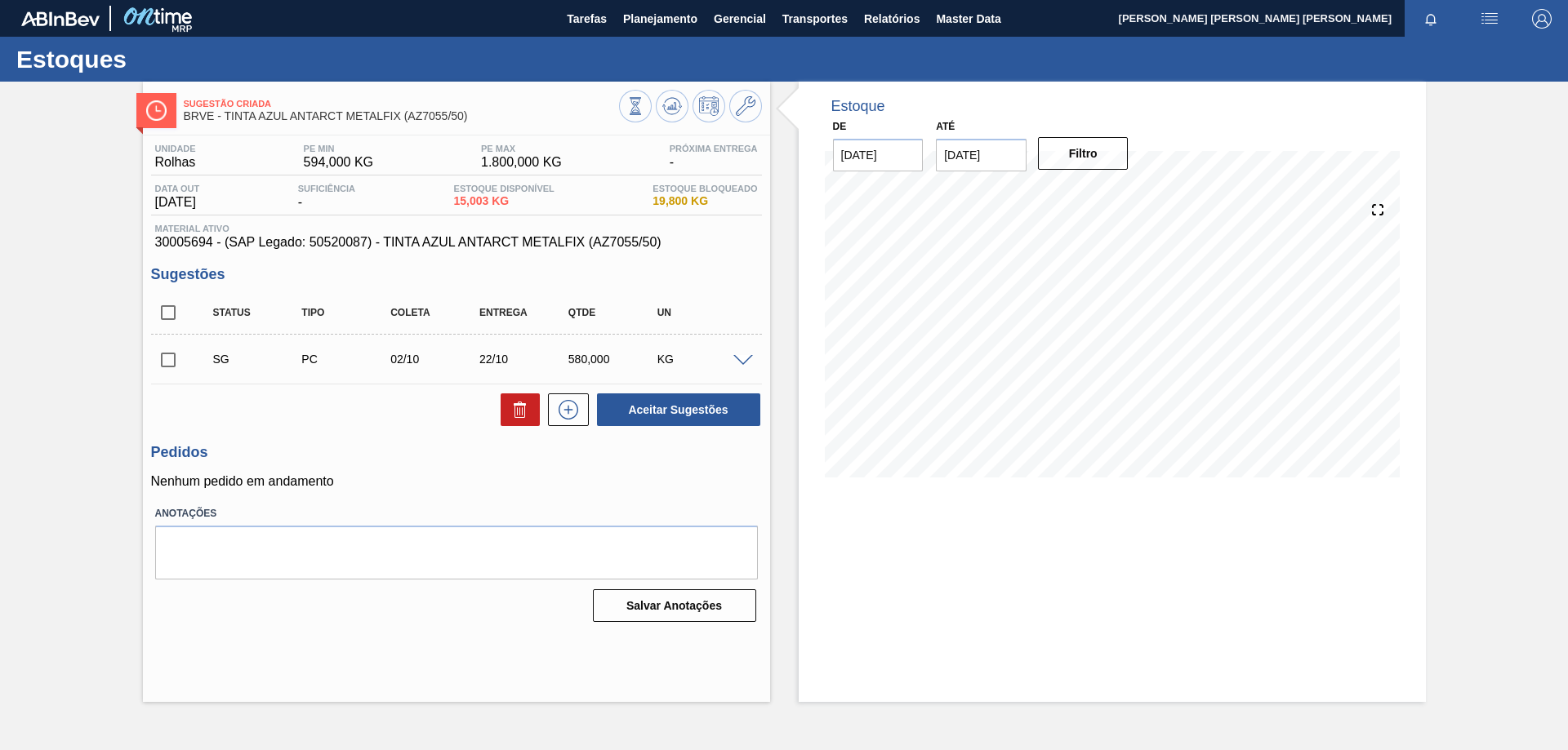
click at [734, 359] on span at bounding box center [743, 362] width 20 height 12
